Goal: Information Seeking & Learning: Learn about a topic

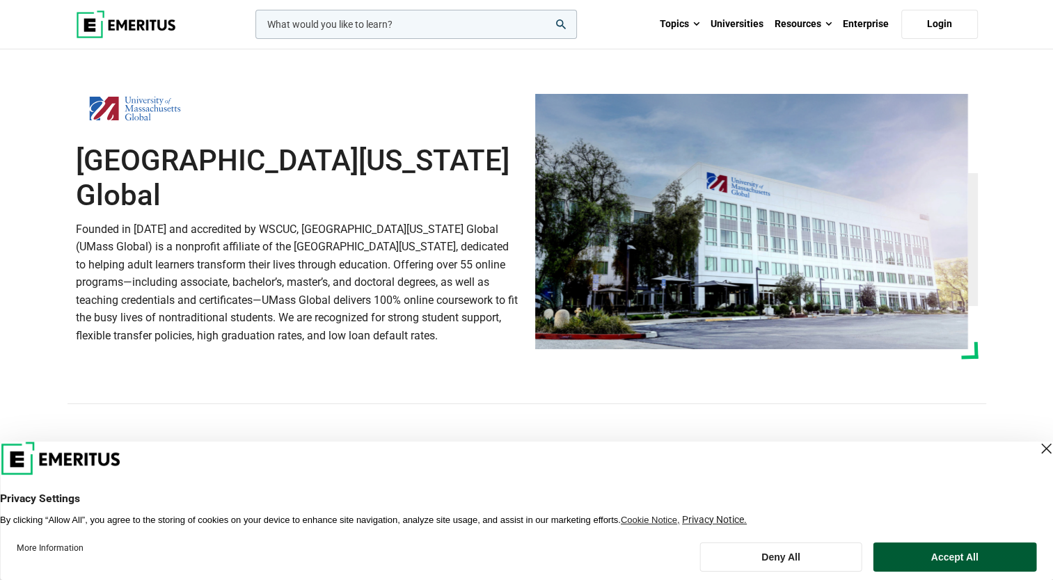
click at [927, 547] on button "Accept All" at bounding box center [955, 557] width 164 height 29
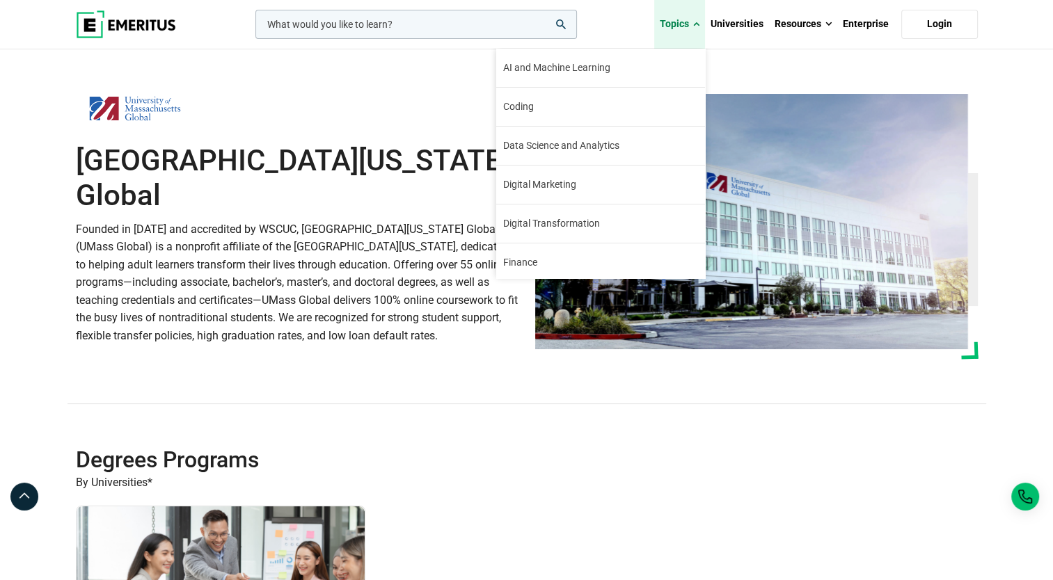
click at [699, 21] on span at bounding box center [696, 24] width 6 height 14
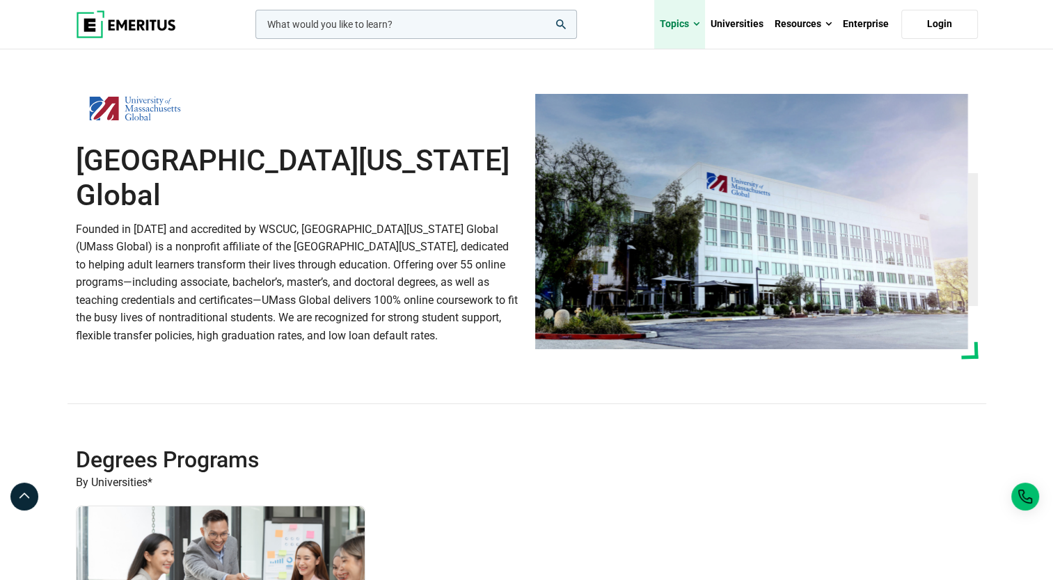
click at [693, 21] on link "Topics" at bounding box center [679, 24] width 51 height 49
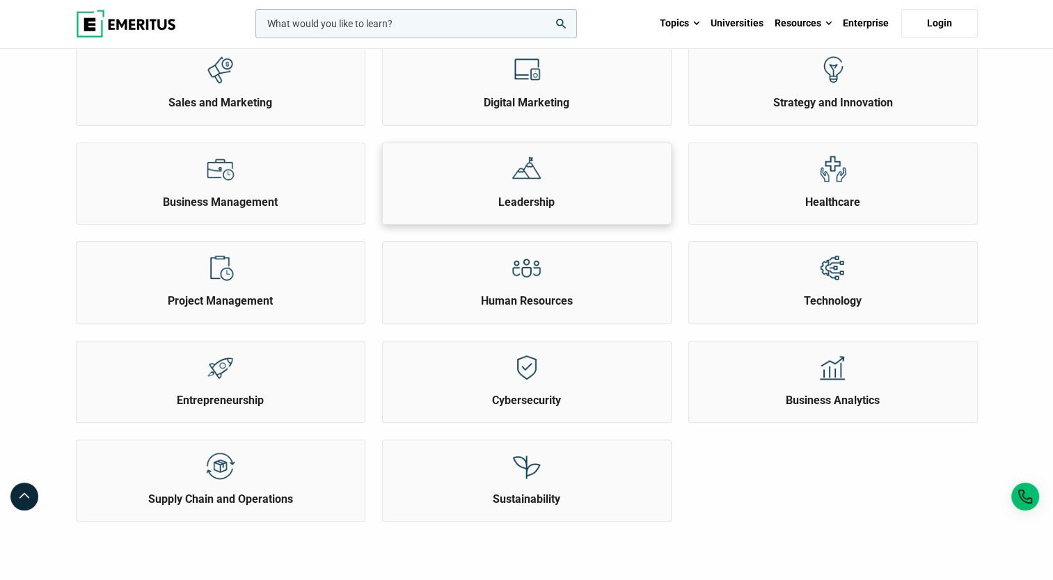
scroll to position [417, 0]
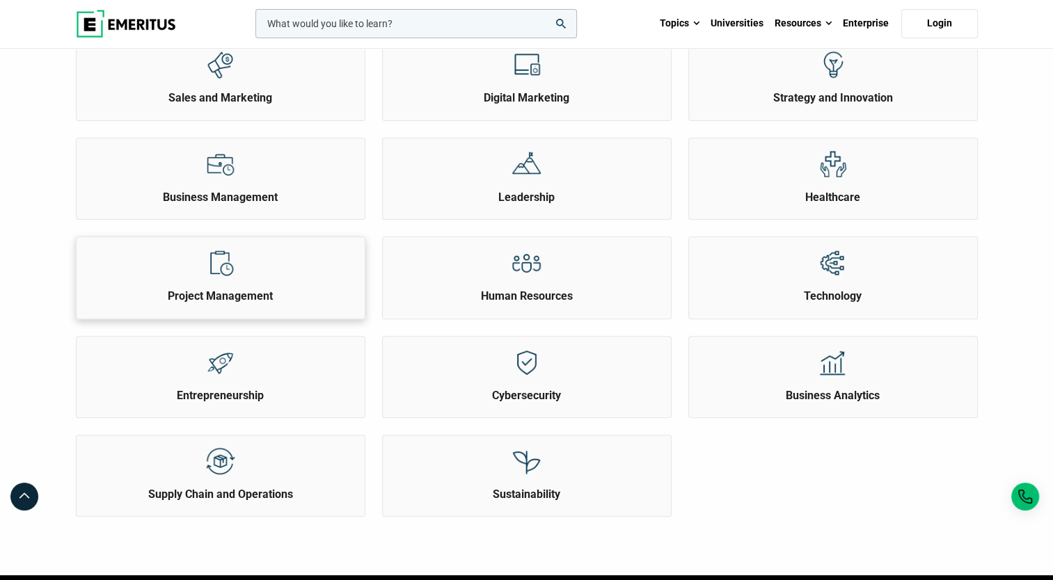
click at [232, 273] on img at bounding box center [220, 263] width 31 height 31
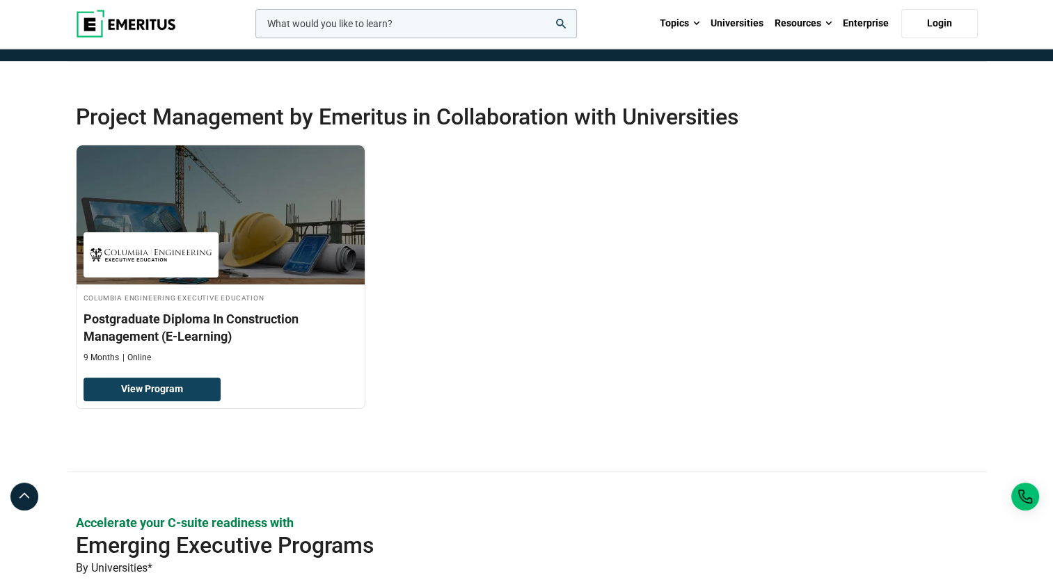
scroll to position [278, 0]
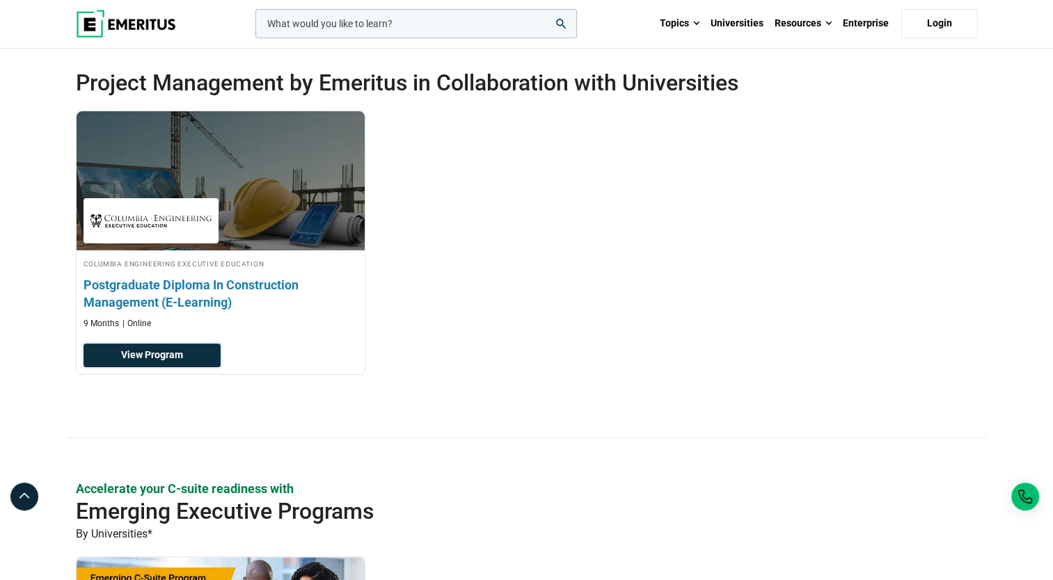
click at [134, 358] on link "View Program" at bounding box center [151, 356] width 137 height 24
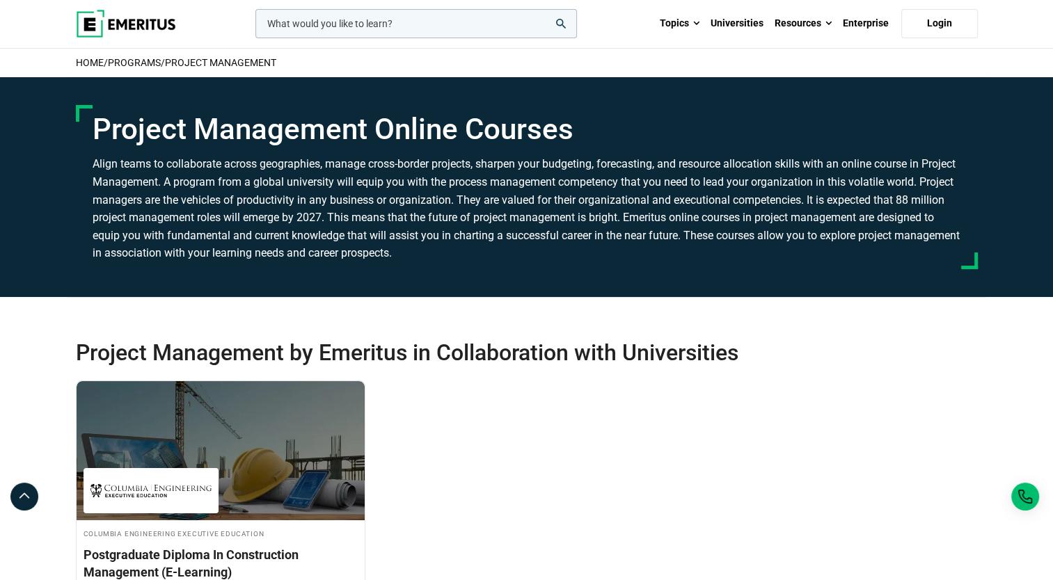
scroll to position [0, 0]
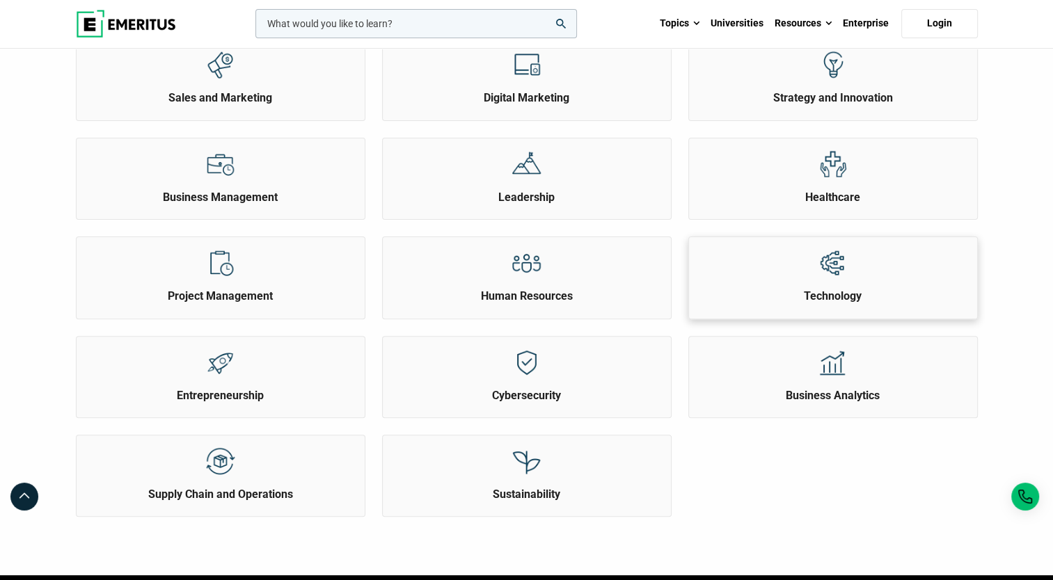
click at [790, 285] on div "Technology" at bounding box center [833, 270] width 288 height 67
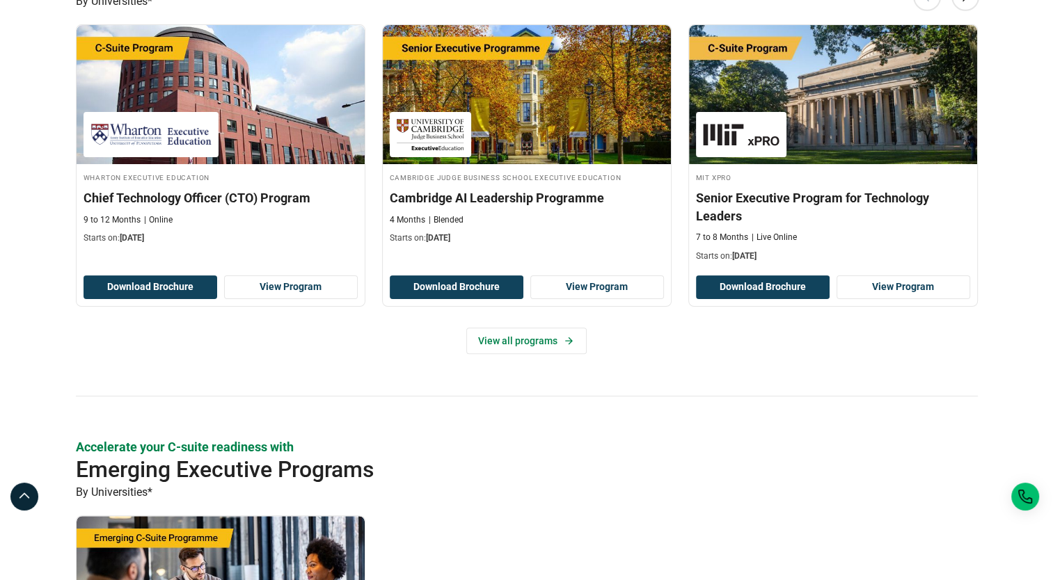
scroll to position [417, 0]
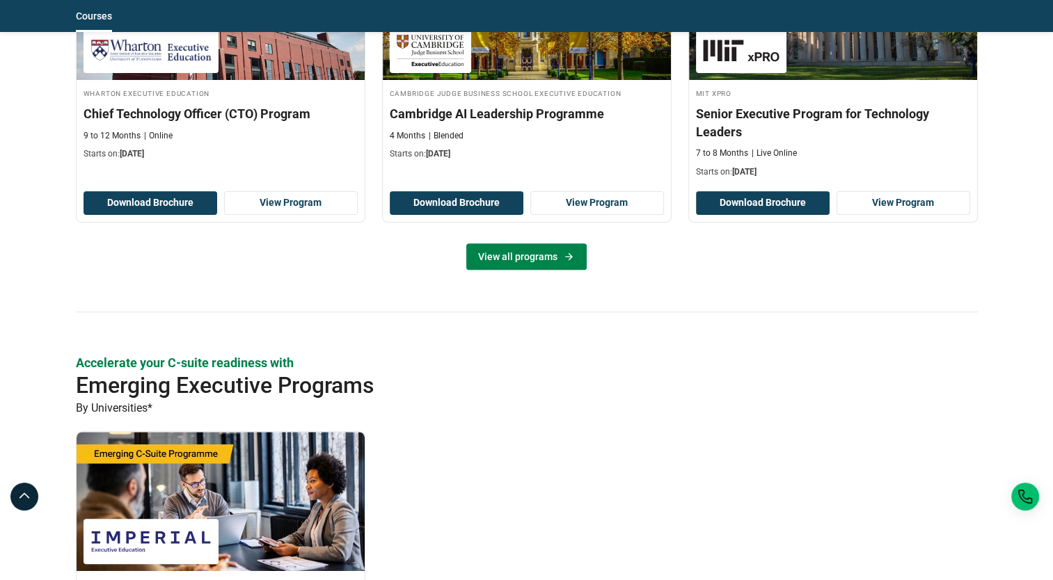
click at [516, 244] on link "View all programs" at bounding box center [526, 257] width 120 height 26
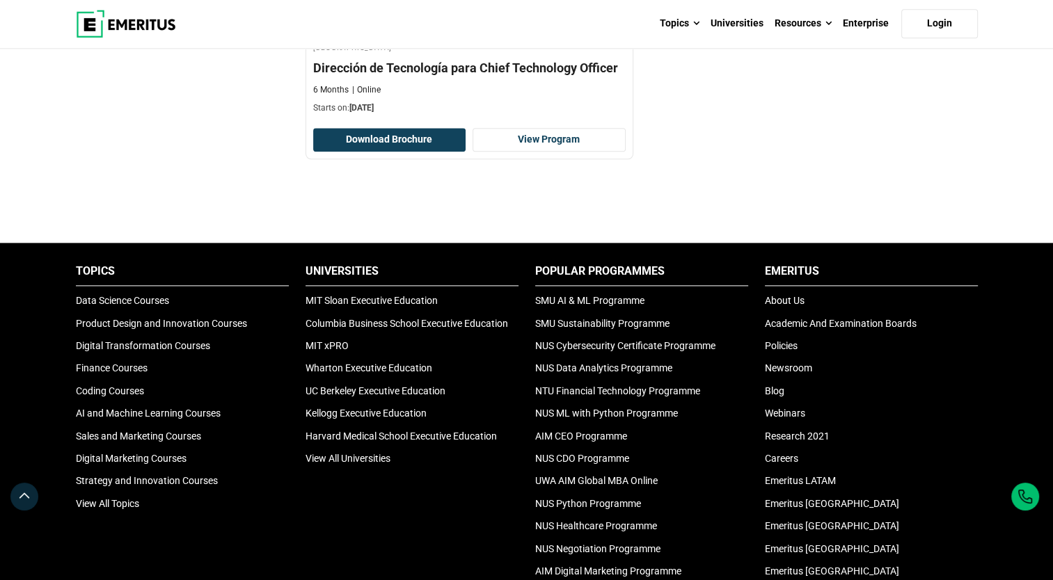
scroll to position [1879, 0]
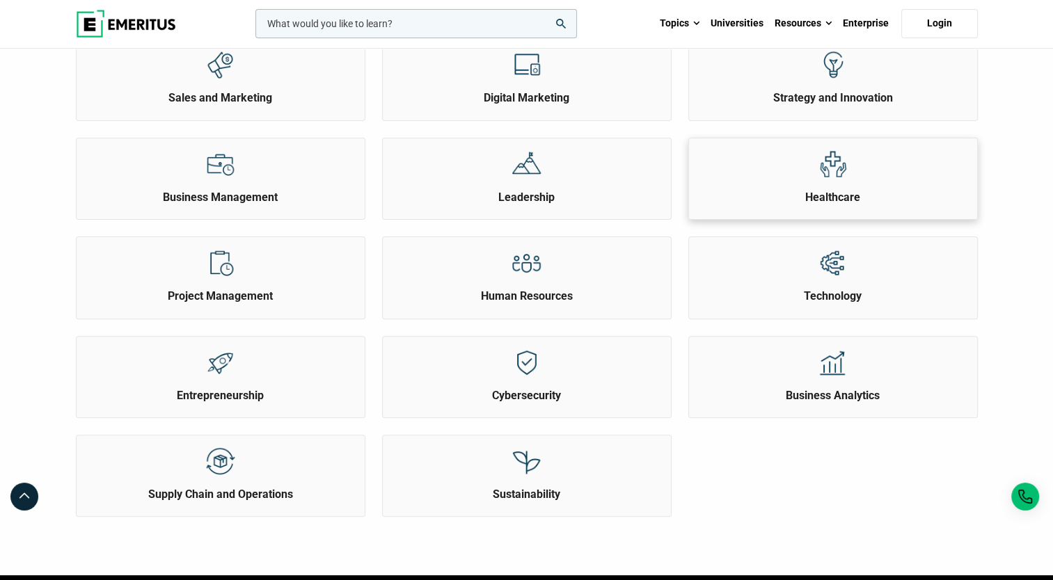
click at [841, 185] on div at bounding box center [832, 163] width 52 height 51
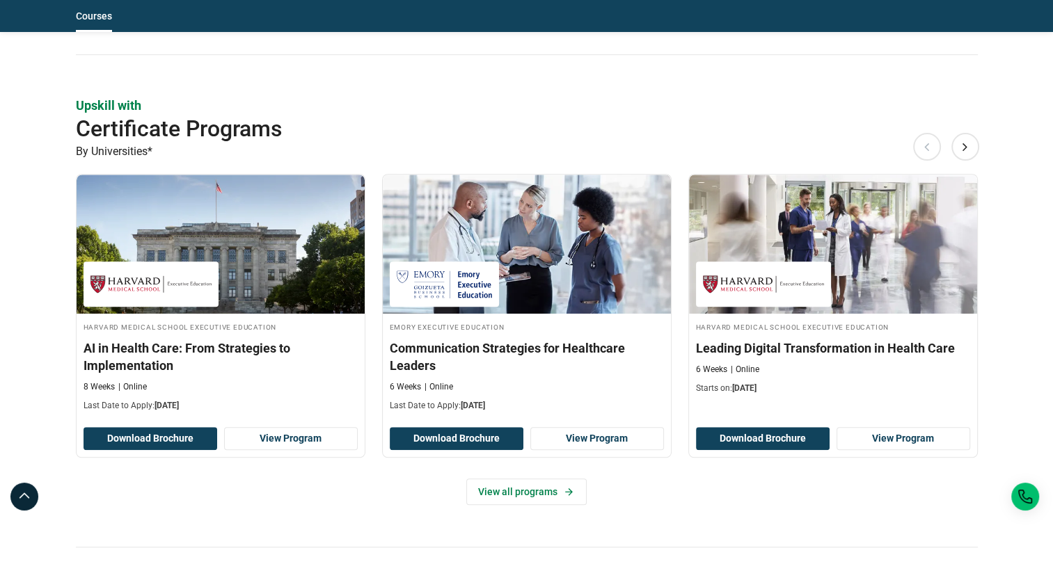
scroll to position [1044, 0]
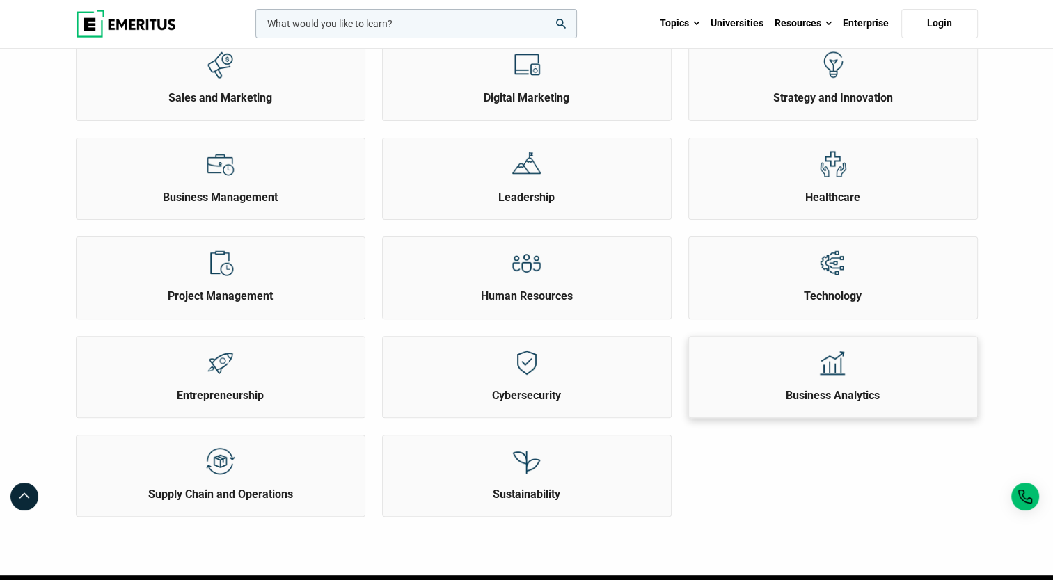
click at [802, 372] on div "Business Analytics" at bounding box center [833, 370] width 288 height 67
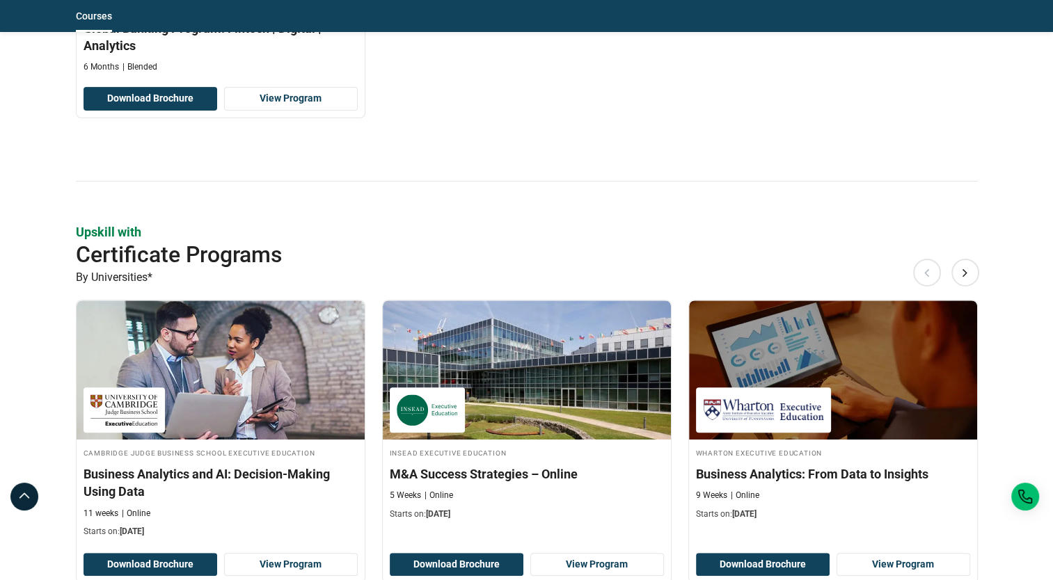
scroll to position [487, 0]
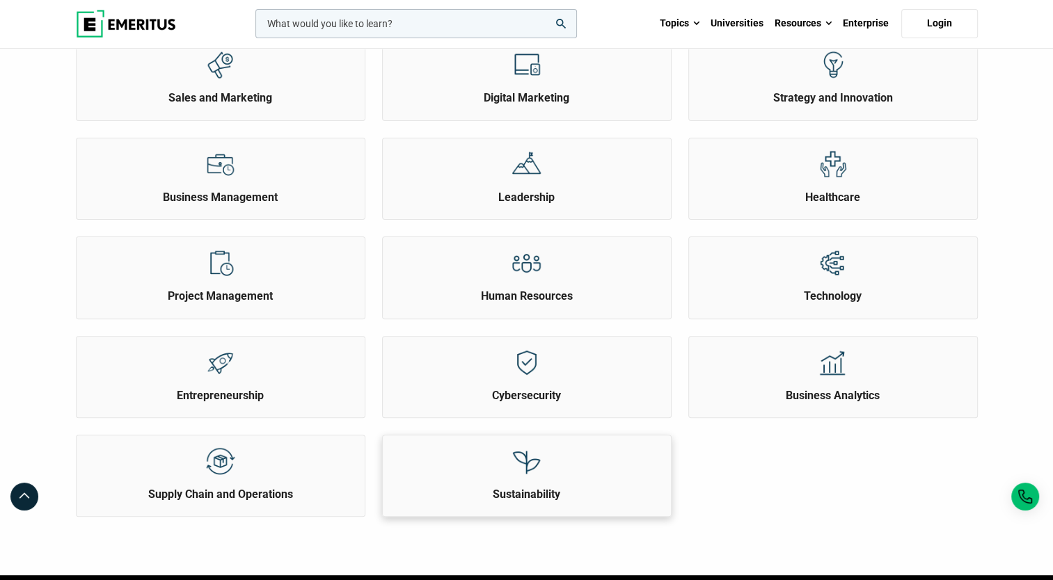
click at [573, 464] on div "Sustainability" at bounding box center [527, 469] width 288 height 67
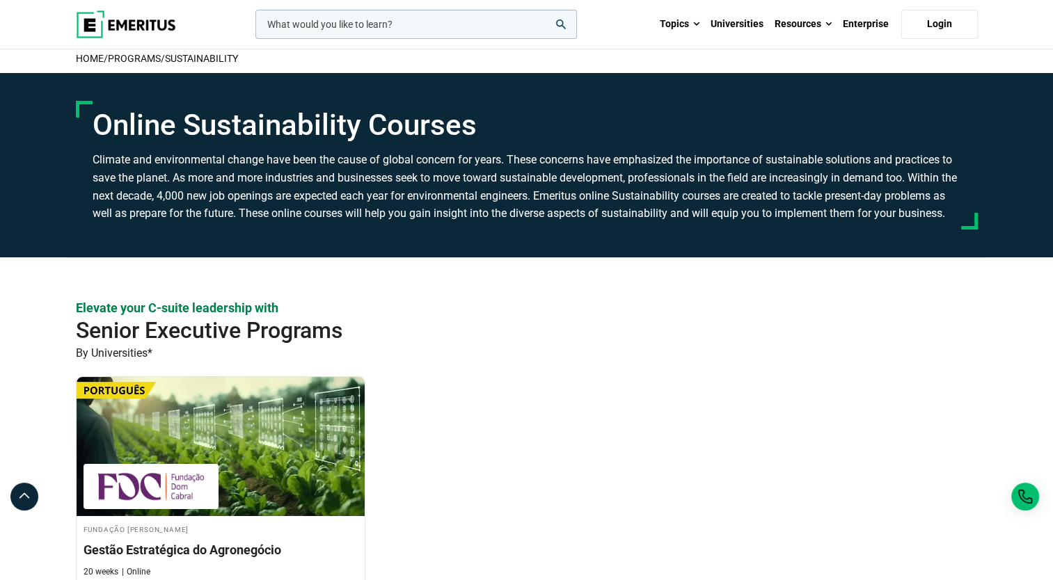
scroll to position [348, 0]
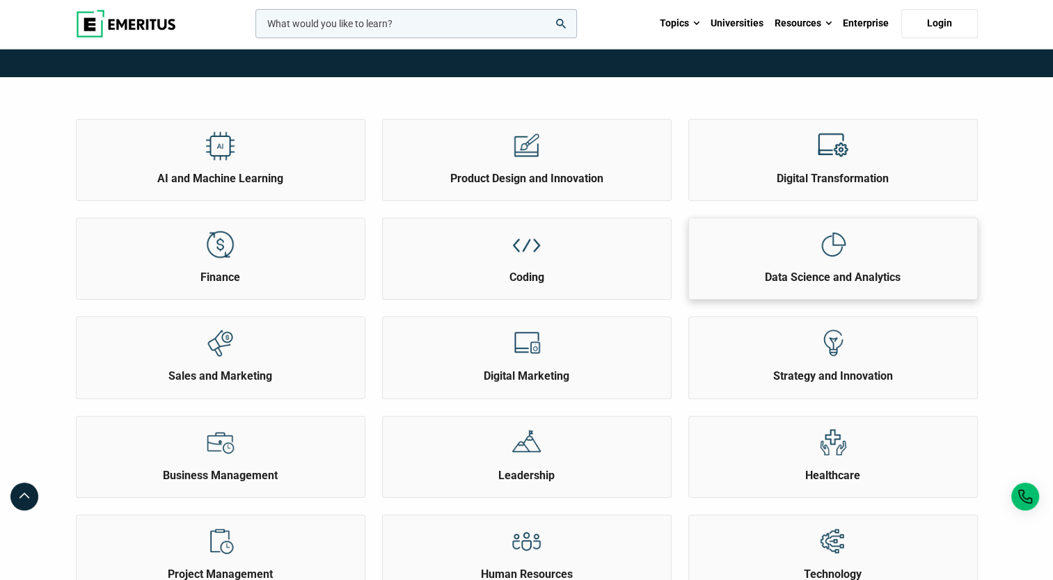
scroll to position [70, 0]
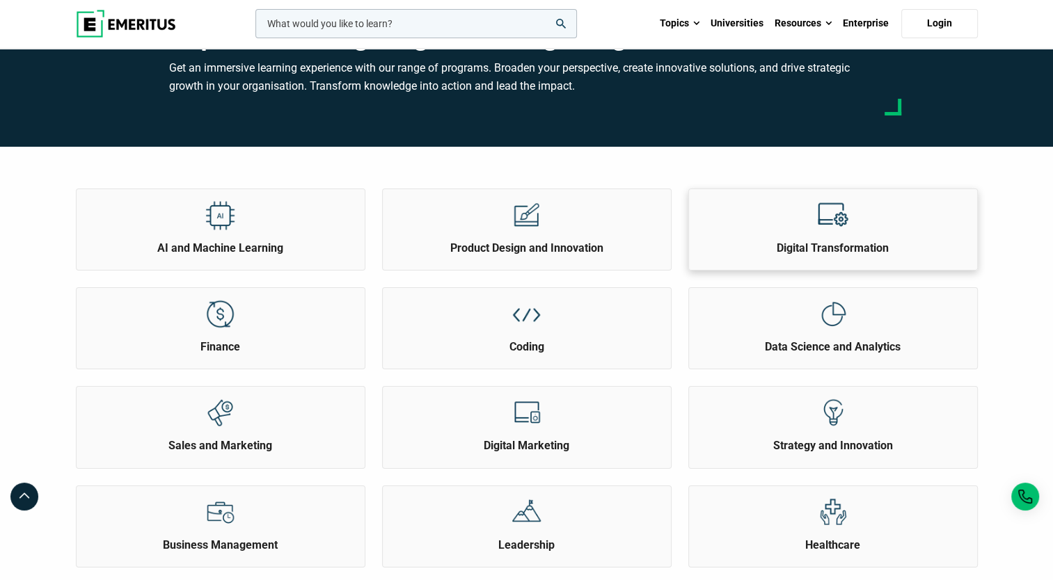
click at [693, 233] on div "Digital Transformation" at bounding box center [833, 222] width 288 height 67
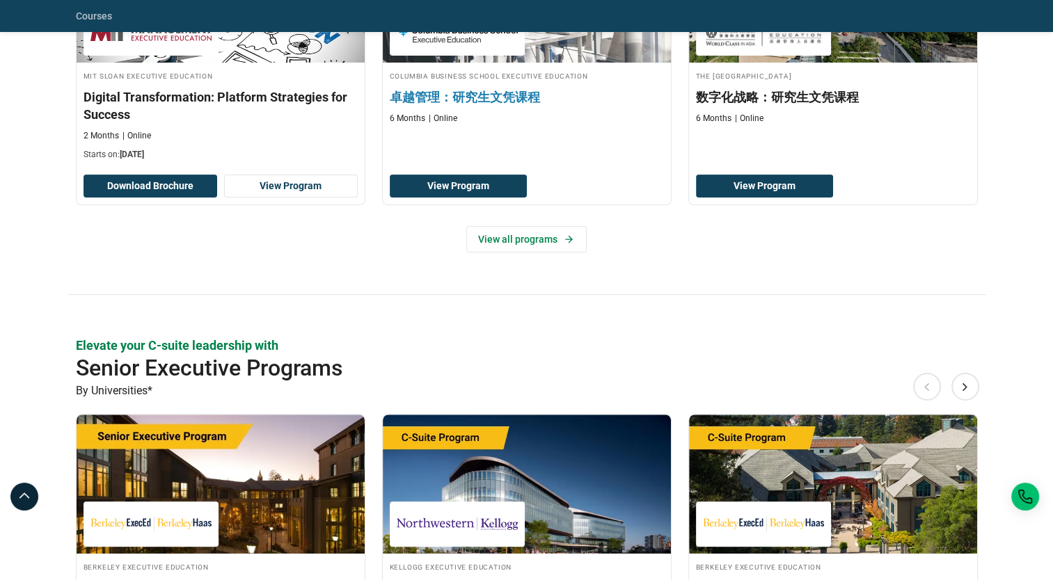
scroll to position [417, 0]
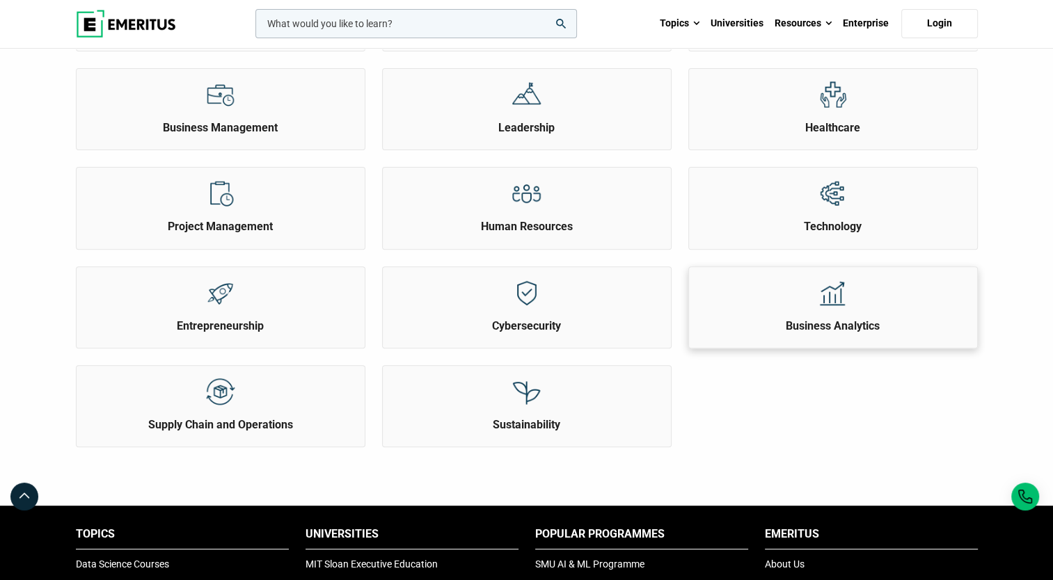
scroll to position [557, 0]
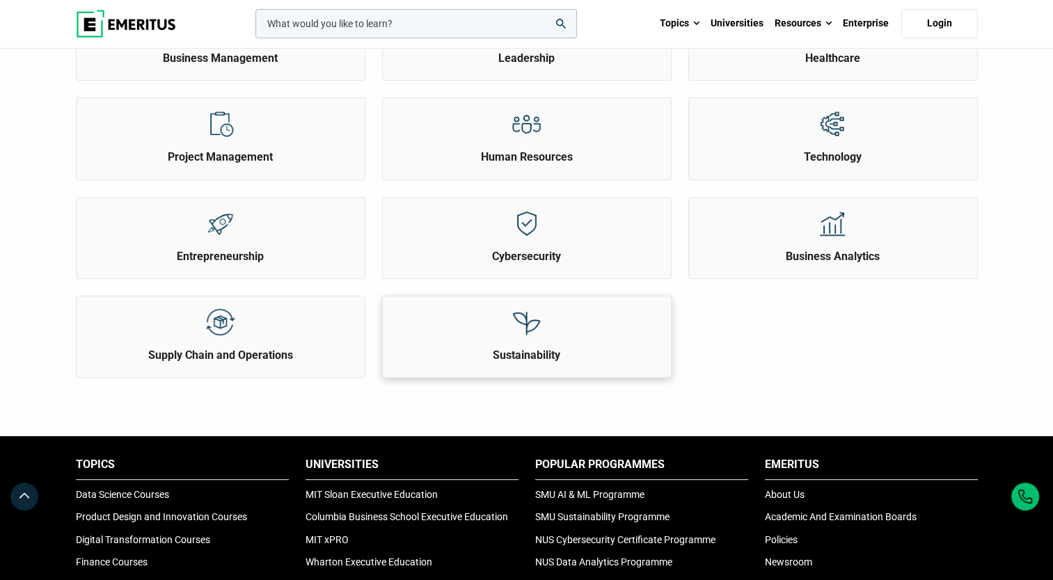
click at [527, 338] on div at bounding box center [526, 321] width 52 height 51
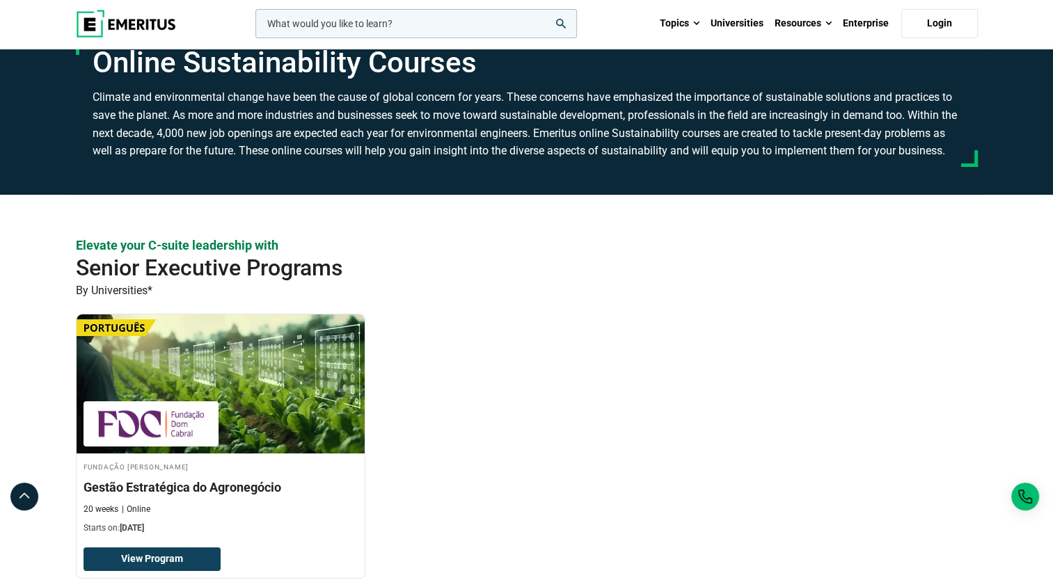
scroll to position [278, 0]
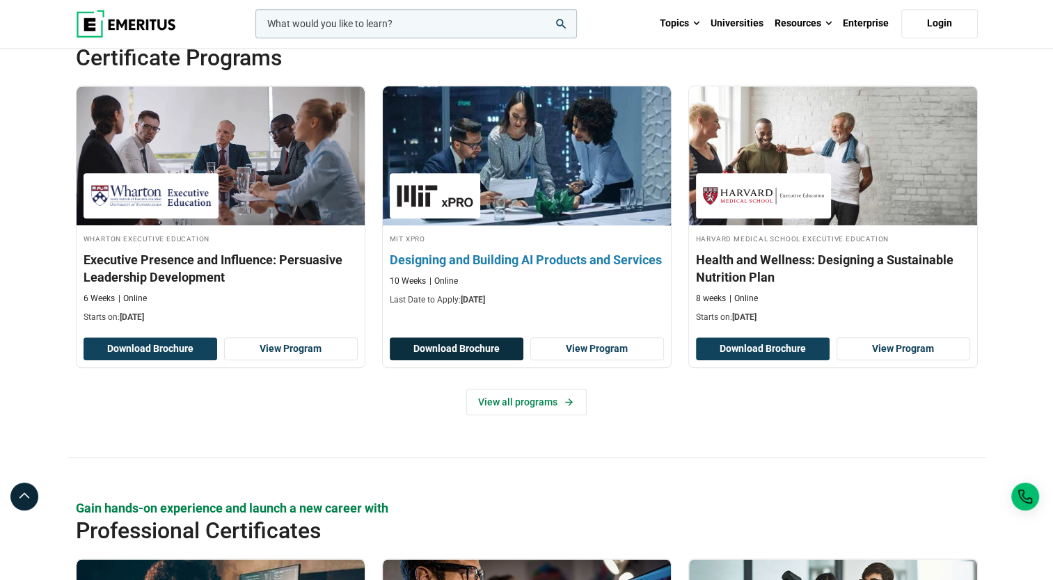
scroll to position [1461, 0]
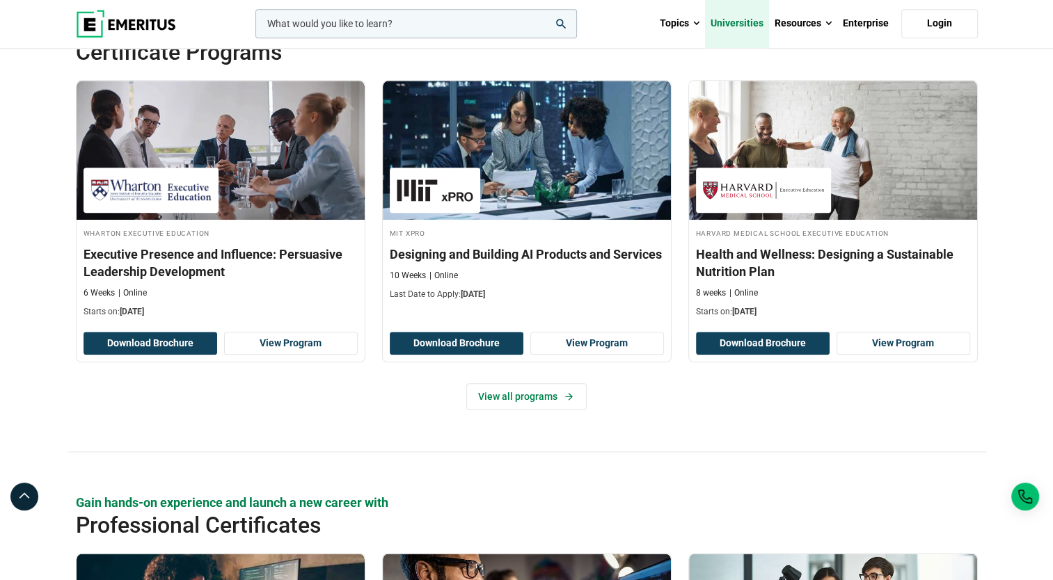
click at [744, 27] on link "Universities" at bounding box center [737, 23] width 64 height 49
